Goal: Answer question/provide support: Share knowledge or assist other users

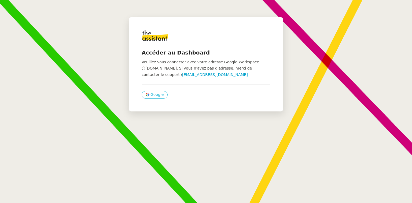
click at [155, 93] on span "Google" at bounding box center [157, 95] width 13 height 6
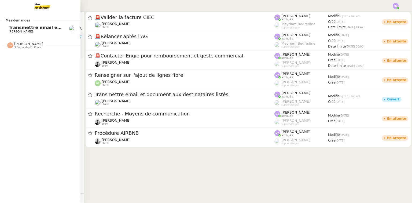
click at [9, 28] on span "Transmettre email et document aux destinataires listés" at bounding box center [76, 27] width 135 height 5
click at [26, 27] on span "Transmettre email et document aux destinataires listés" at bounding box center [76, 27] width 135 height 5
